Goal: Communication & Community: Answer question/provide support

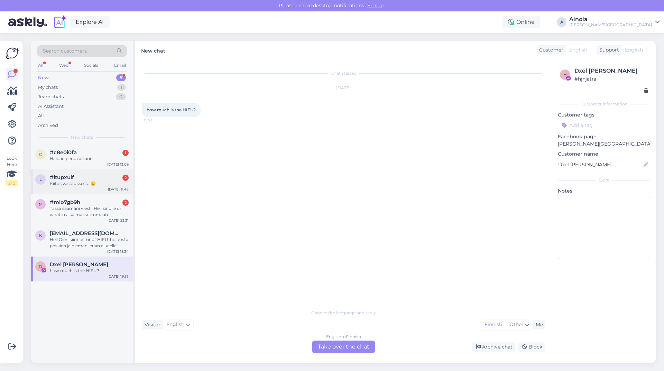
click at [90, 177] on div "#ltupxulf 2" at bounding box center [89, 177] width 79 height 6
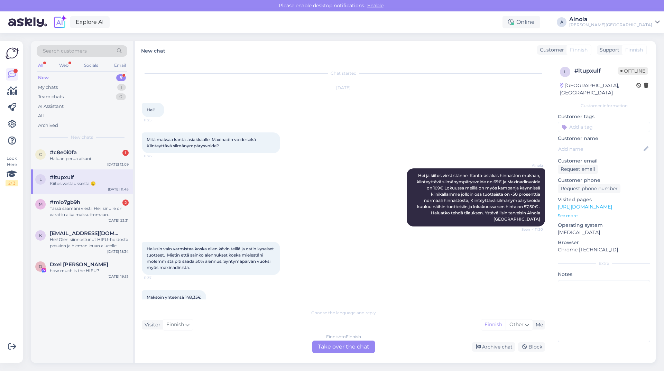
scroll to position [148, 0]
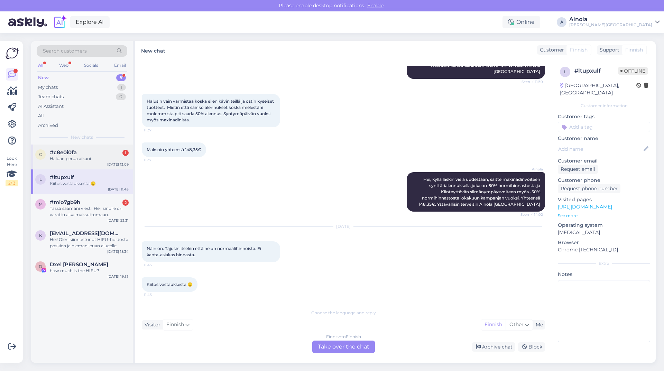
click at [80, 152] on div "#c8e0i0fa 1" at bounding box center [89, 152] width 79 height 6
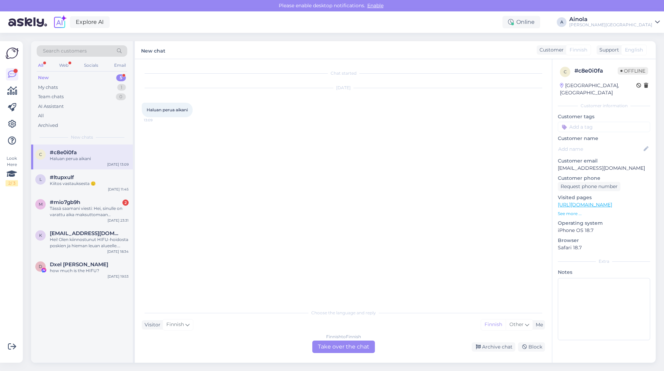
click at [340, 344] on div "Finnish to Finnish Take over the chat" at bounding box center [343, 347] width 63 height 12
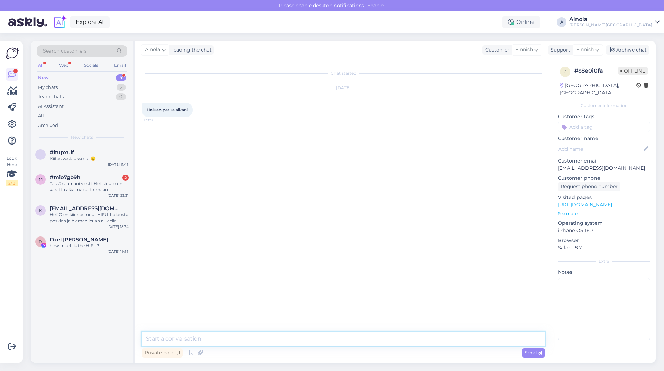
drag, startPoint x: 238, startPoint y: 335, endPoint x: 234, endPoint y: 345, distance: 10.9
click at [234, 345] on textarea at bounding box center [343, 339] width 403 height 15
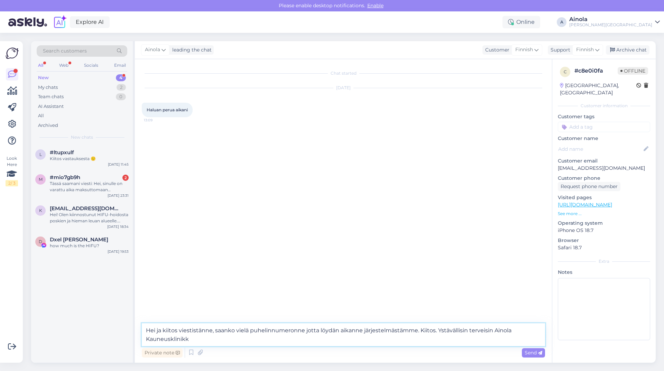
type textarea "Hei ja kiitos viestistänne, saanko vielä puhelinnumeronne jotta löydän aikanne …"
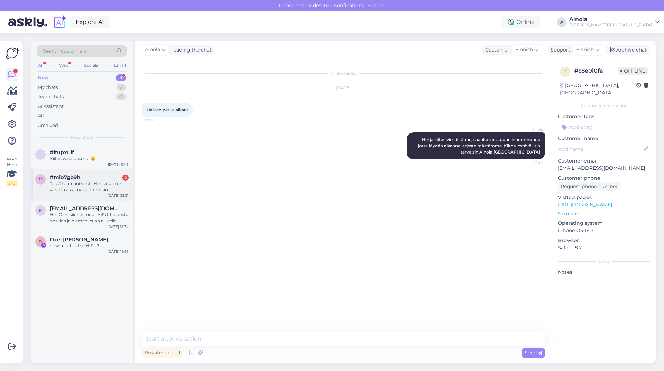
click at [102, 193] on div "m #mio7gb9h 2 Tässä saamani viesti: Hei, sinulle on varattu aika maksuttomaan k…" at bounding box center [82, 184] width 102 height 31
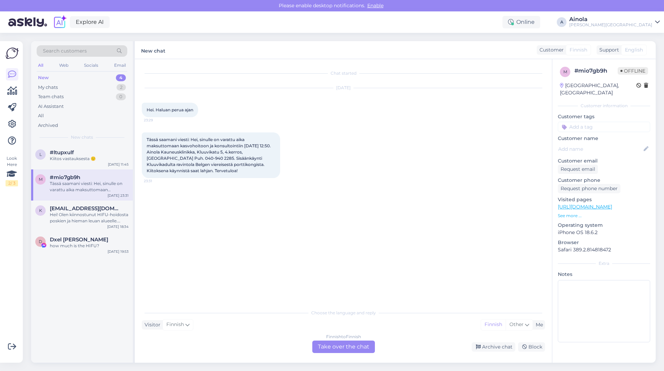
click at [343, 345] on div "Finnish to Finnish Take over the chat" at bounding box center [343, 347] width 63 height 12
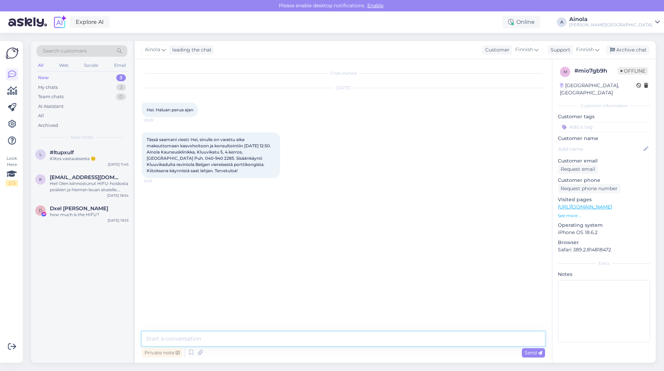
click at [226, 343] on textarea at bounding box center [343, 339] width 403 height 15
type textarea "J"
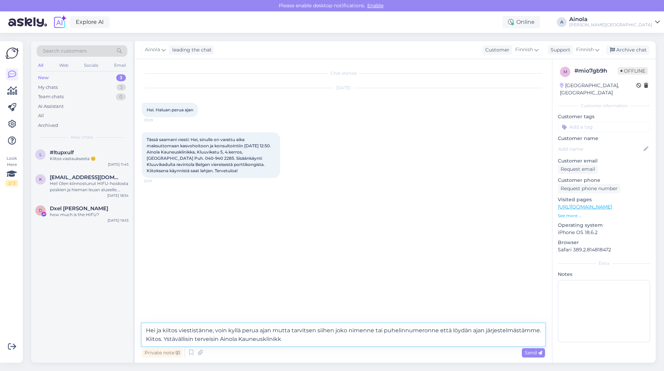
type textarea "Hei ja kiitos viestistänne, voin kyllä perua ajan mutta tarvitsen siihen joko n…"
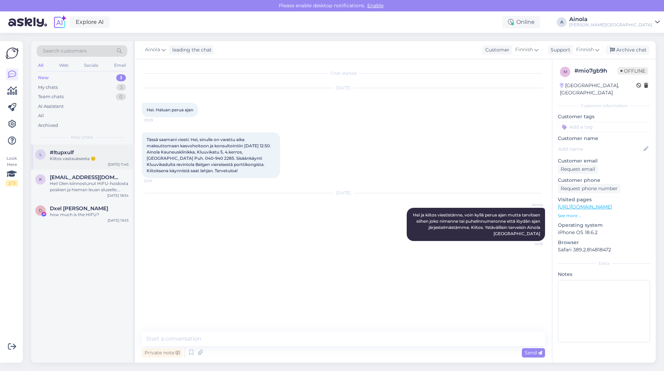
click at [104, 162] on div "l #ltupxulf Kiitos vastauksesta 🙂 [DATE] 11:45" at bounding box center [82, 157] width 102 height 25
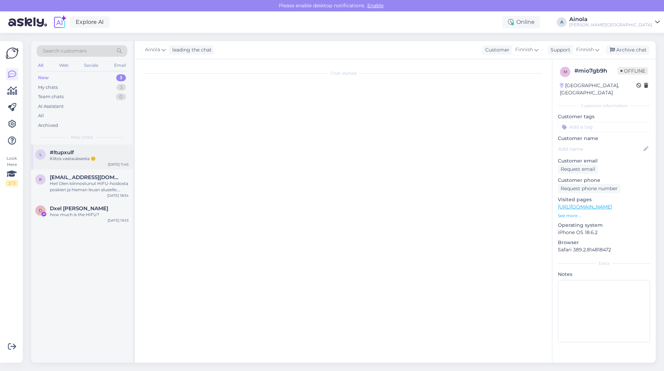
scroll to position [148, 0]
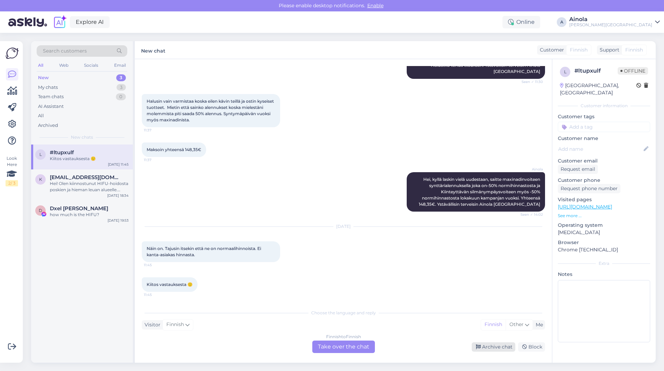
click at [490, 346] on div "Archive chat" at bounding box center [494, 346] width 44 height 9
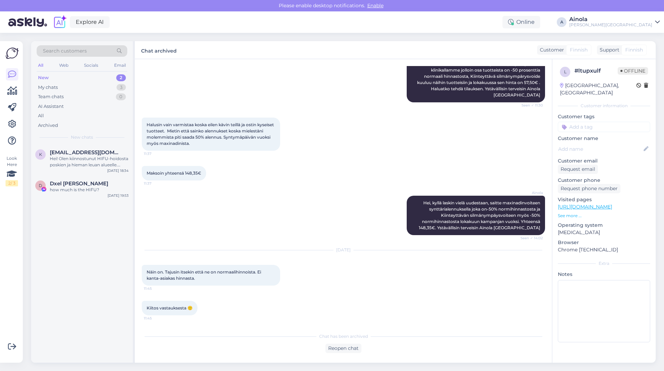
scroll to position [124, 0]
